Goal: Task Accomplishment & Management: Manage account settings

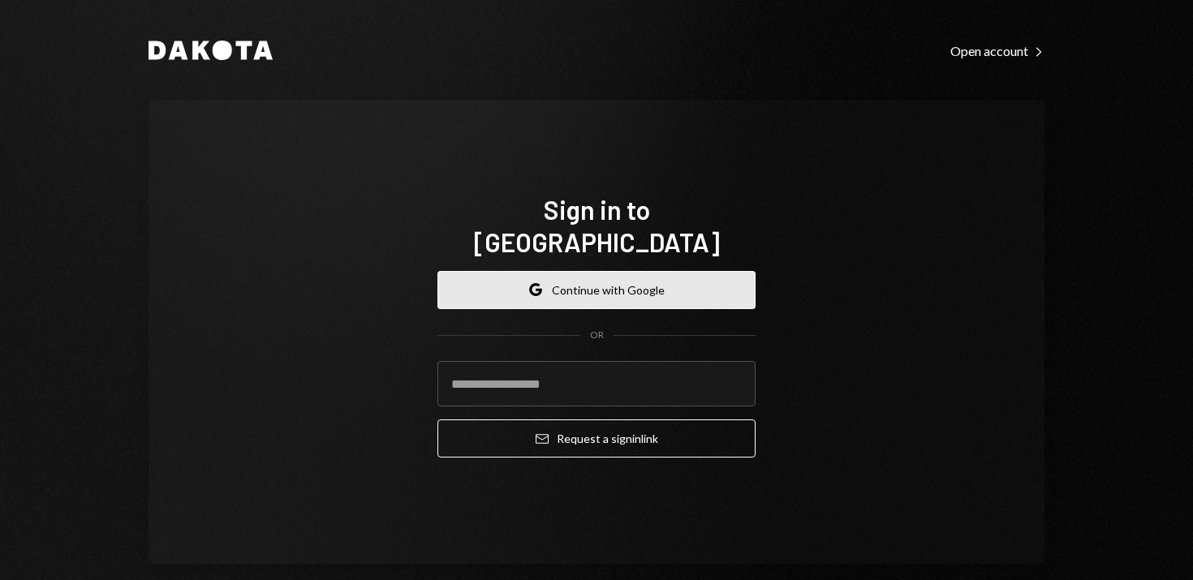
click at [571, 271] on button "Google Continue with Google" at bounding box center [596, 290] width 318 height 38
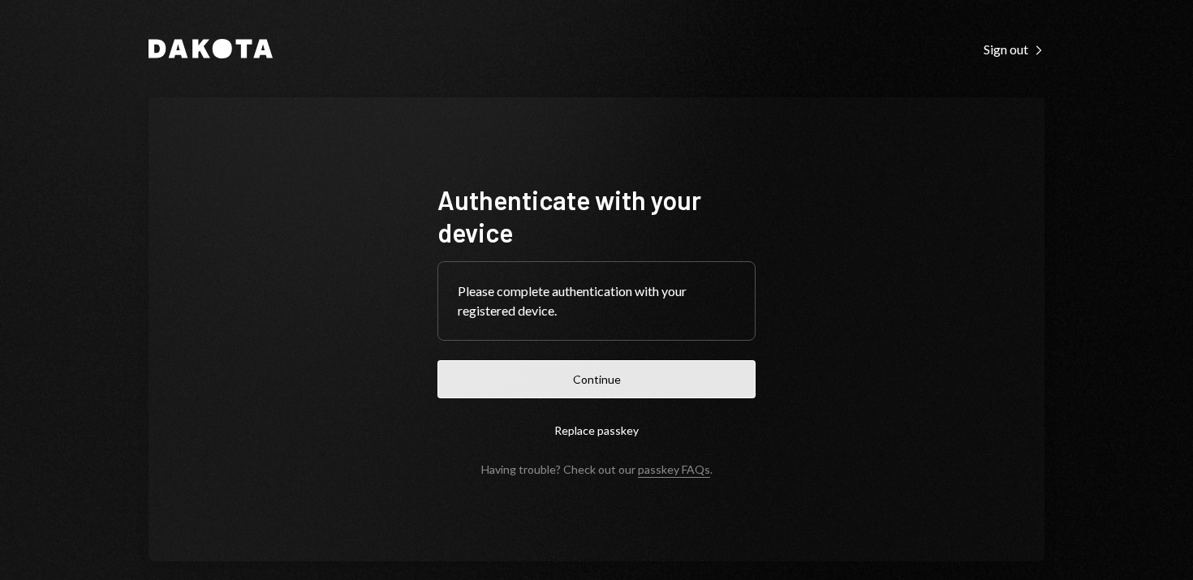
click at [587, 374] on button "Continue" at bounding box center [596, 379] width 318 height 38
